Goal: Contribute content

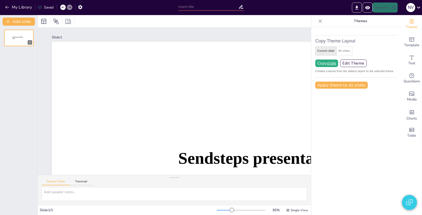
type input "New Sendsteps"
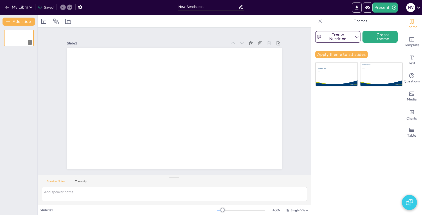
click at [319, 21] on icon at bounding box center [320, 21] width 5 height 5
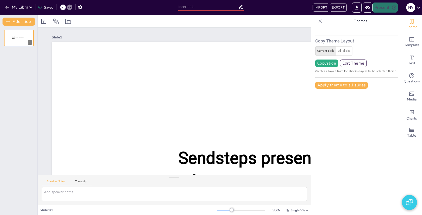
type input "New Sendsteps"
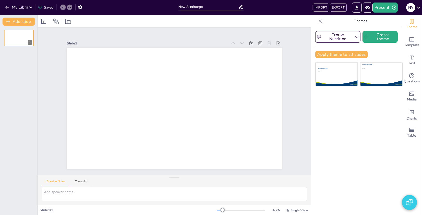
click at [318, 22] on icon at bounding box center [320, 21] width 5 height 5
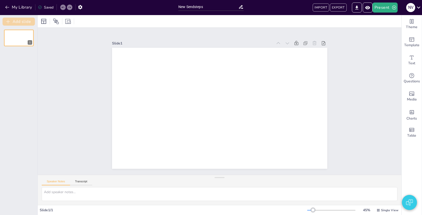
click at [13, 23] on button "Add slide" at bounding box center [19, 22] width 32 height 8
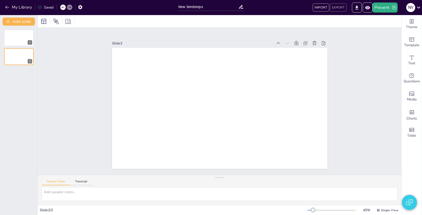
click at [339, 8] on button "EXPORT" at bounding box center [338, 8] width 17 height 8
click at [408, 21] on icon "Change the overall theme" at bounding box center [411, 21] width 6 height 6
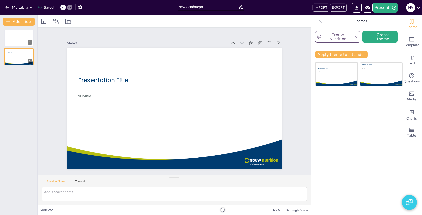
click at [335, 38] on button "Trouw Nutrition" at bounding box center [337, 37] width 45 height 12
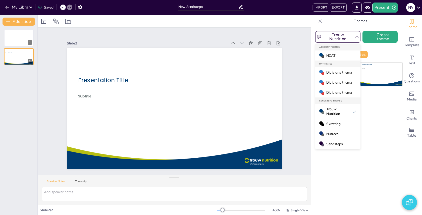
click at [335, 125] on span "Skretting" at bounding box center [333, 123] width 14 height 5
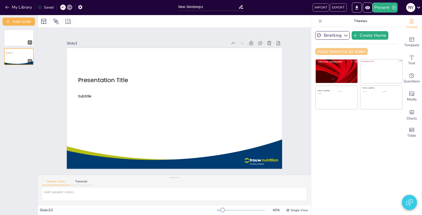
click at [341, 51] on button "Apply theme to all slides" at bounding box center [341, 51] width 52 height 7
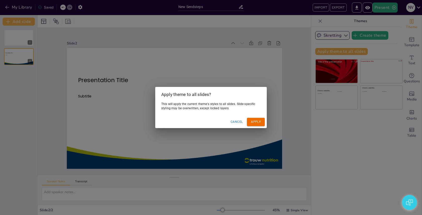
click at [256, 120] on button "Apply" at bounding box center [256, 122] width 18 height 8
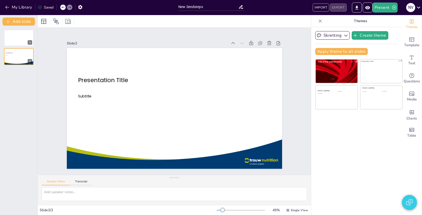
click at [340, 8] on button "EXPORT" at bounding box center [338, 8] width 17 height 8
click at [27, 20] on button "Add slide" at bounding box center [19, 22] width 32 height 8
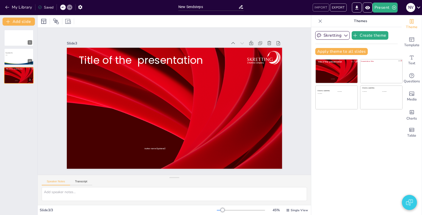
click at [323, 6] on button "IMPORT" at bounding box center [321, 8] width 16 height 8
